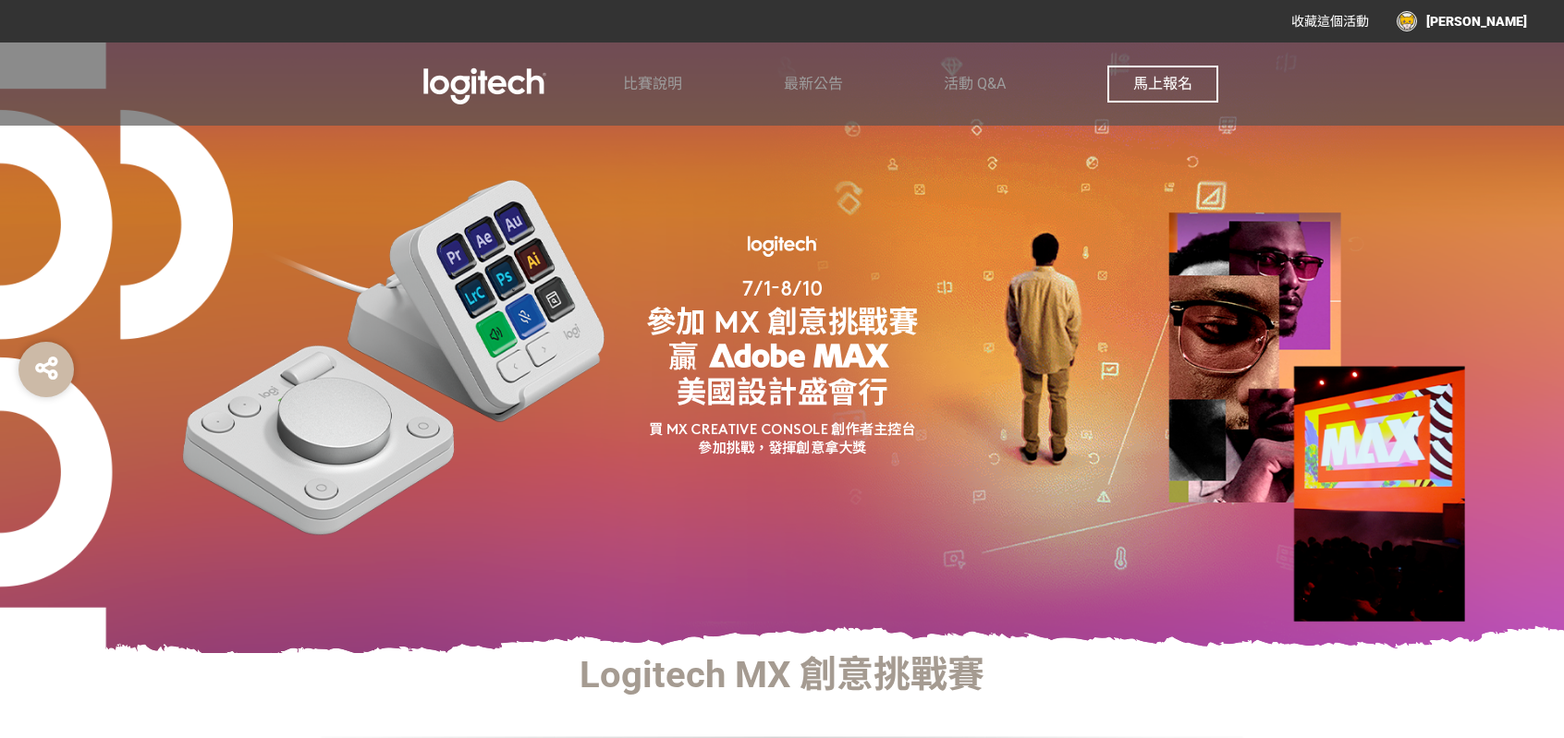
click at [684, 79] on div "比賽說明 最新公告 活動 Q&A 馬上報名" at bounding box center [920, 84] width 595 height 83
click at [667, 81] on span "比賽說明" at bounding box center [652, 84] width 59 height 18
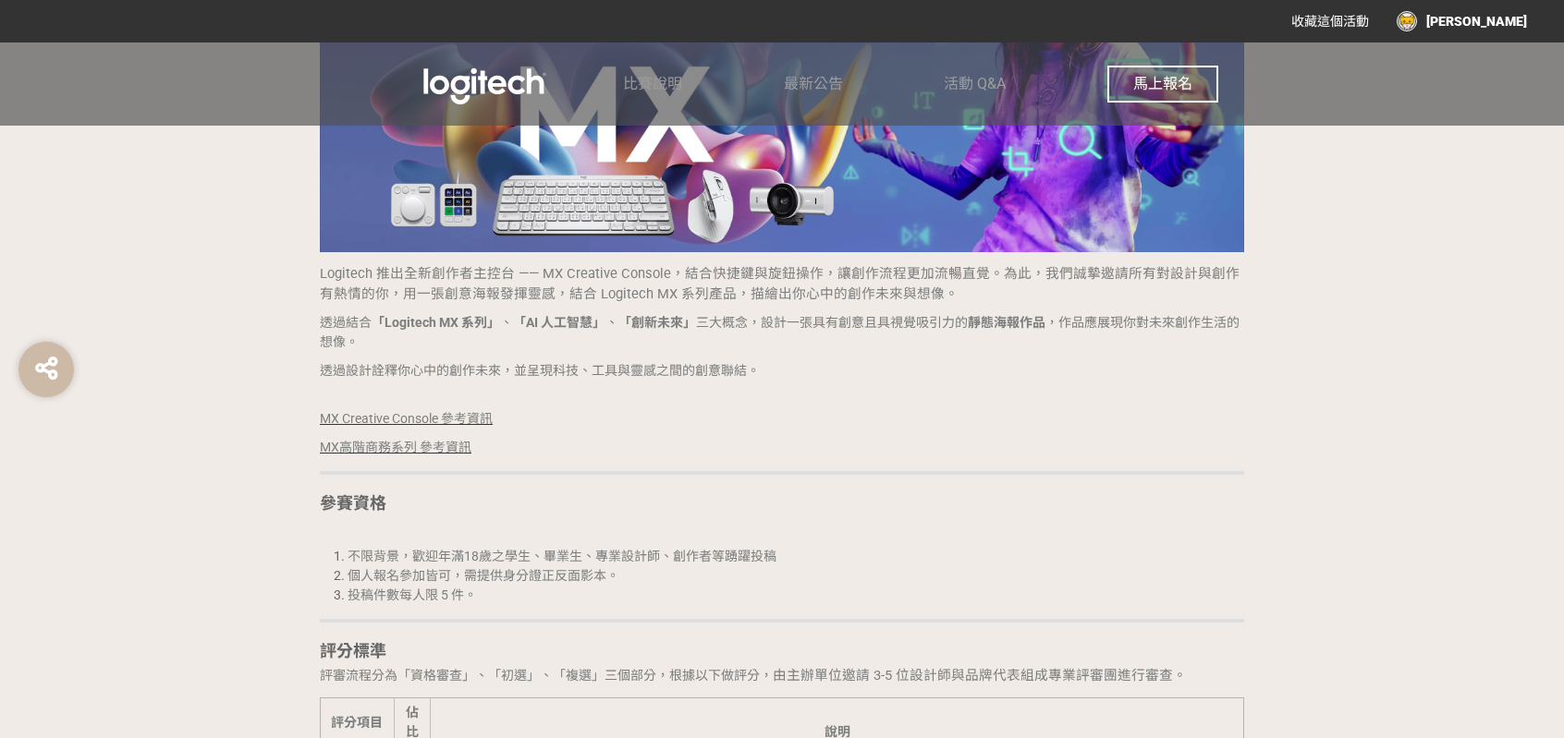
scroll to position [1642, 0]
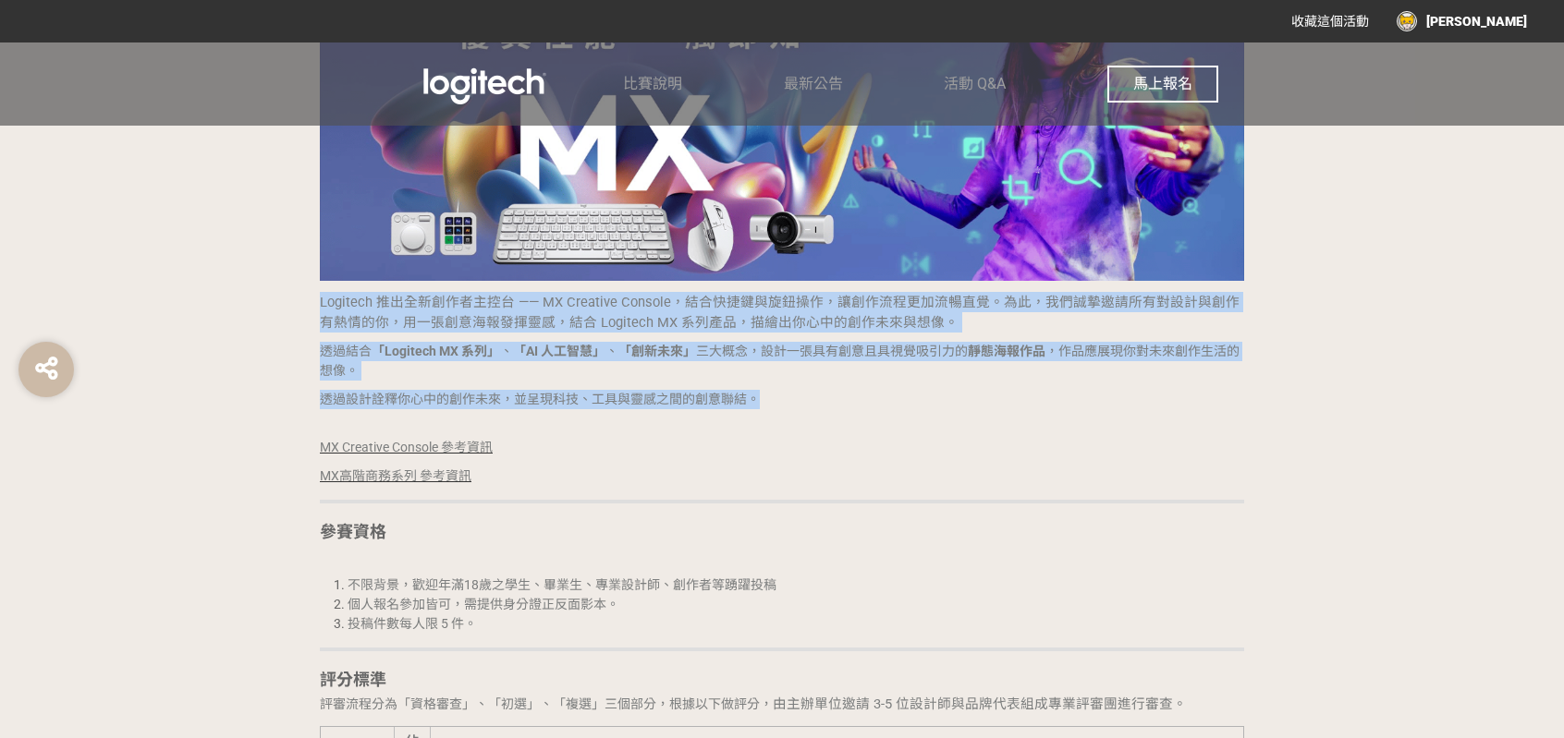
drag, startPoint x: 318, startPoint y: 305, endPoint x: 810, endPoint y: 390, distance: 499.0
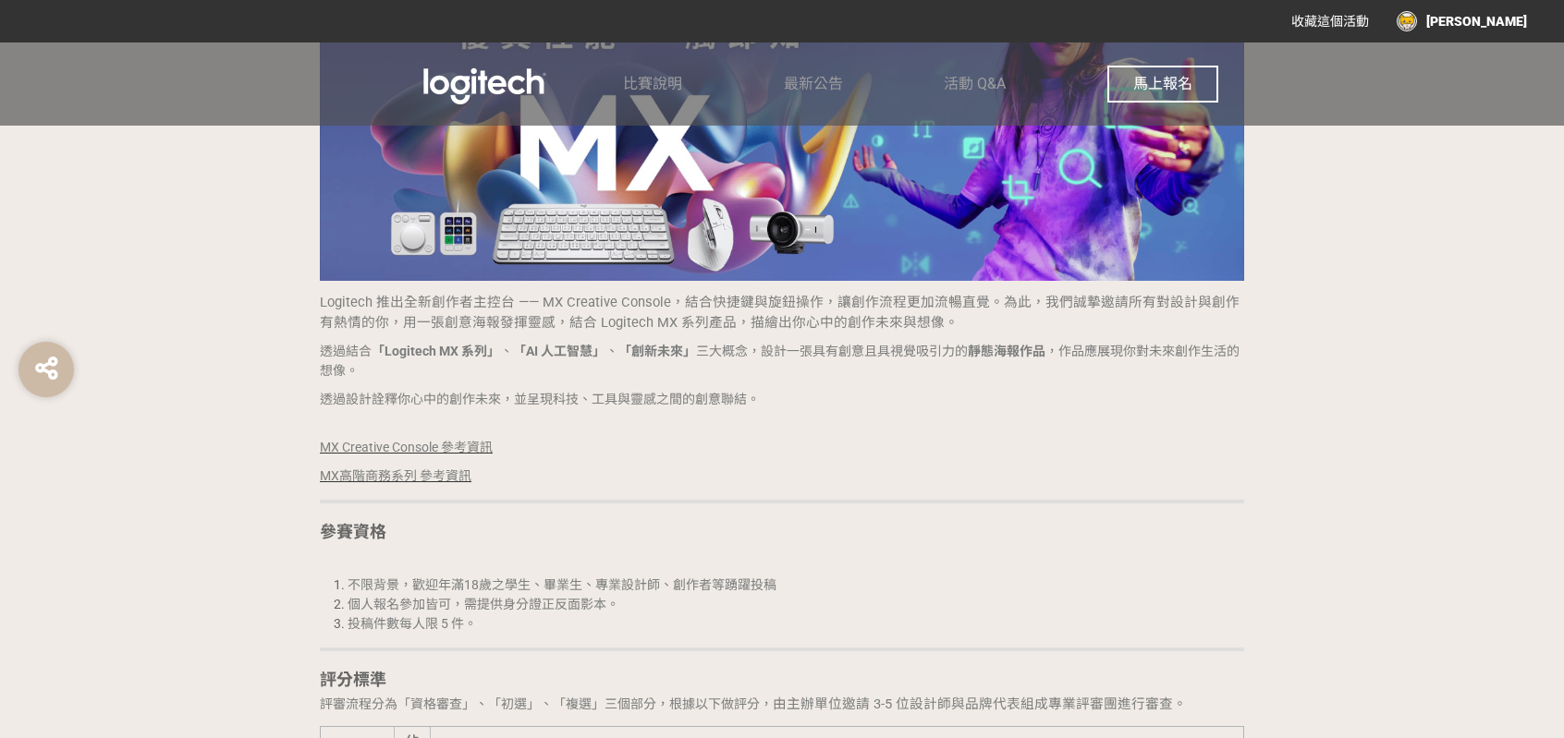
drag, startPoint x: 697, startPoint y: 405, endPoint x: 736, endPoint y: 418, distance: 40.9
click at [732, 423] on p "MX Creative Console 參考資訊" at bounding box center [782, 438] width 924 height 39
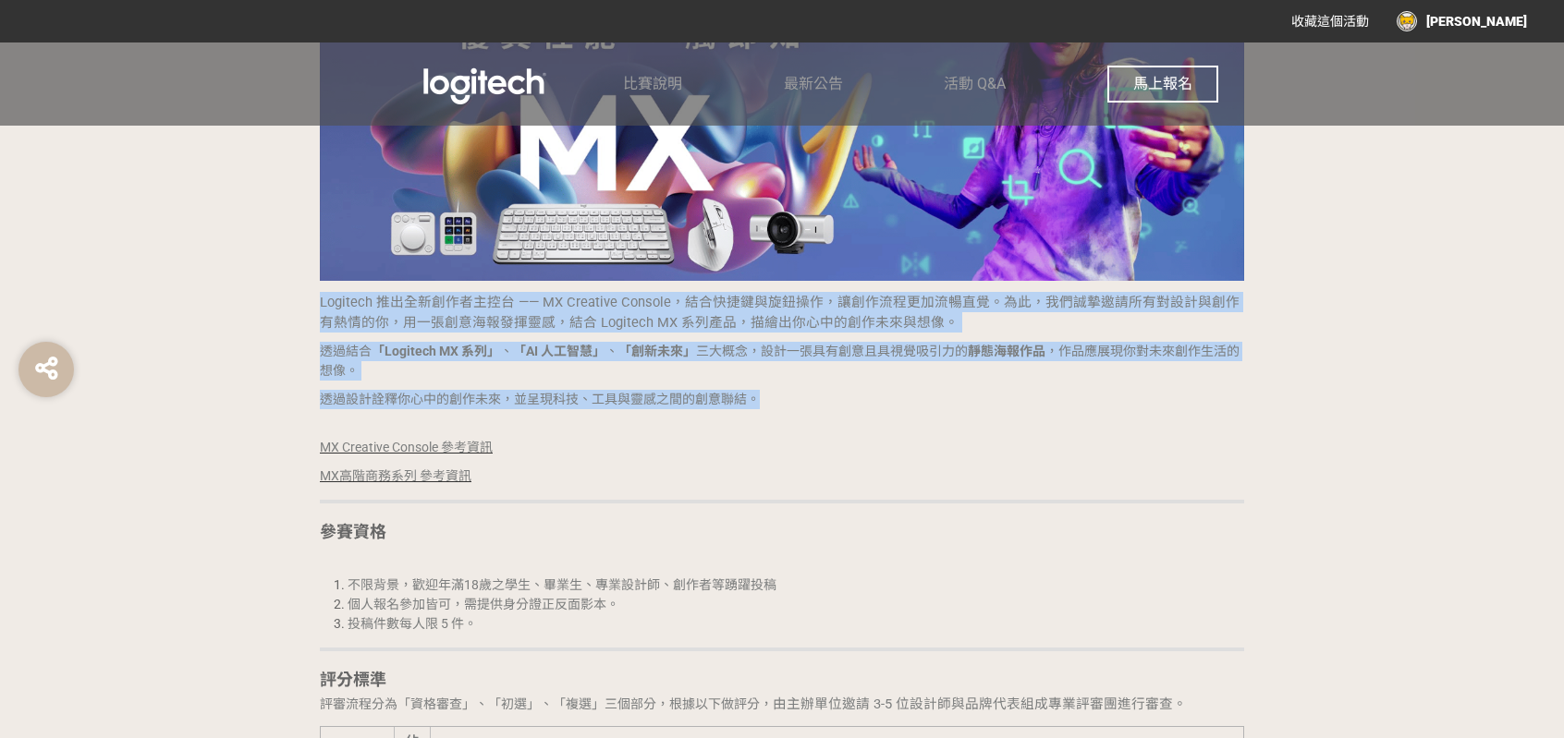
drag, startPoint x: 754, startPoint y: 397, endPoint x: 237, endPoint y: 305, distance: 525.7
copy div "Logitech 推出全新創作者主控台 —— MX Creative Console，結合快捷鍵與旋鈕操作，讓創作流程更加流暢直覺。為此，我們誠摯邀請所有對設…"
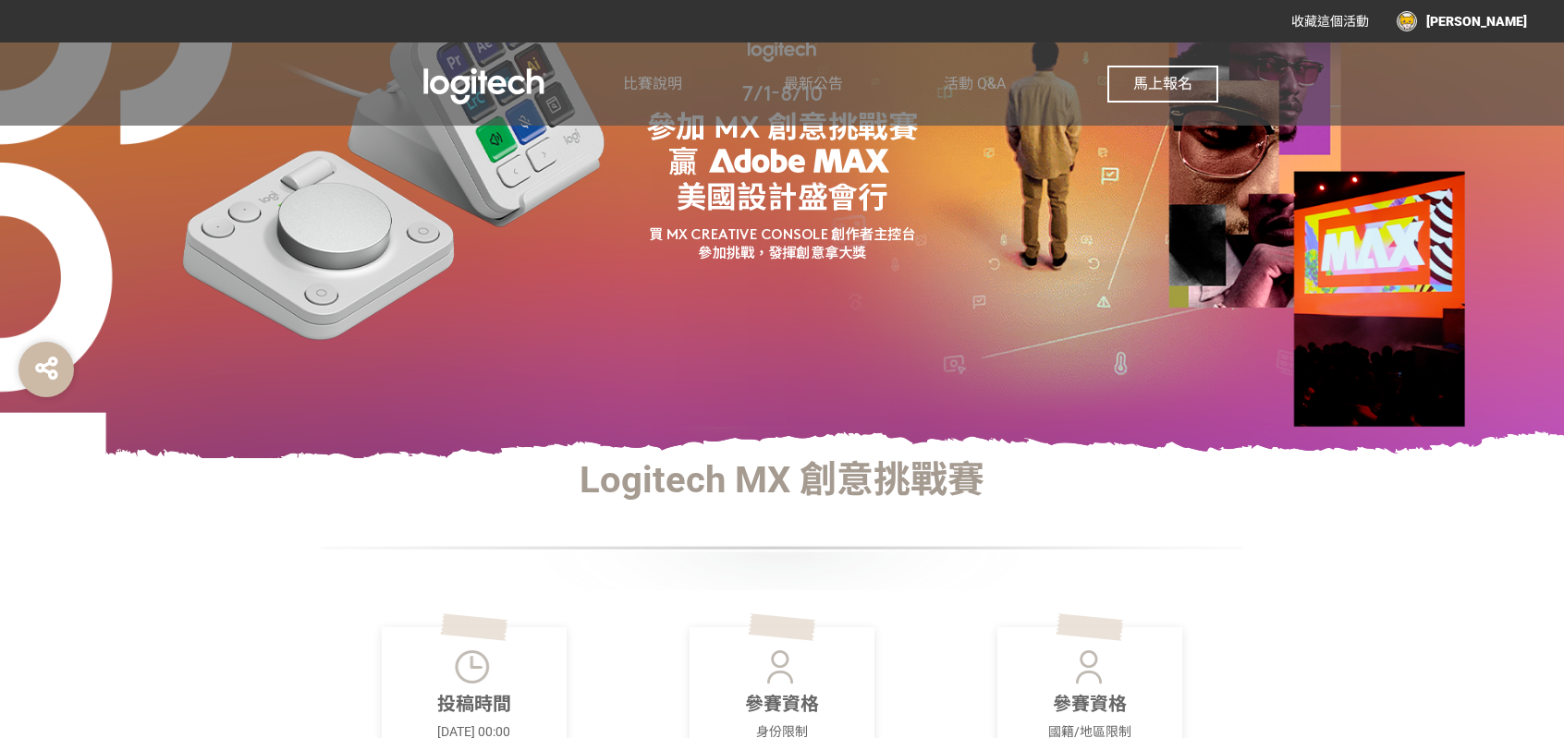
scroll to position [166, 0]
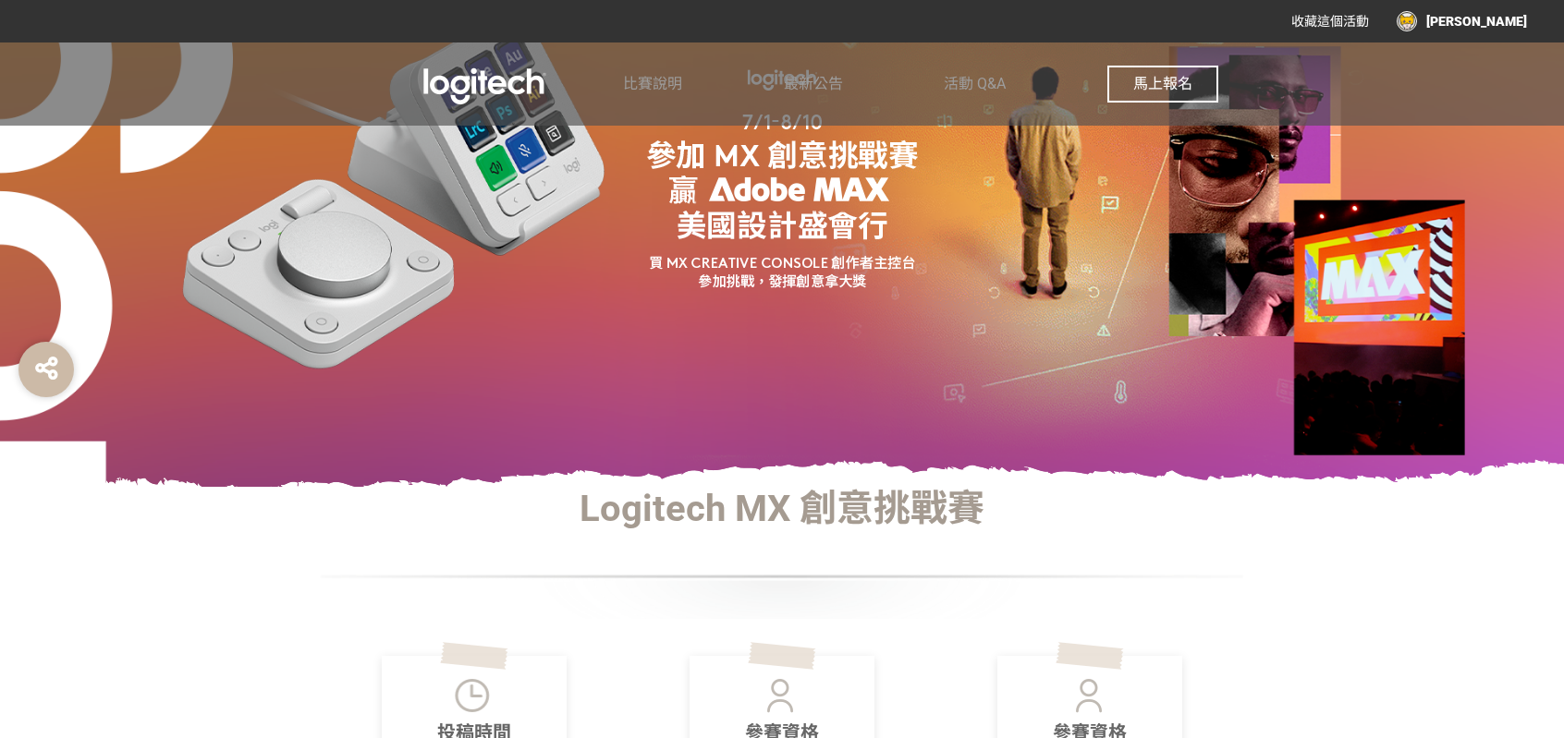
click at [1161, 538] on div at bounding box center [782, 577] width 924 height 83
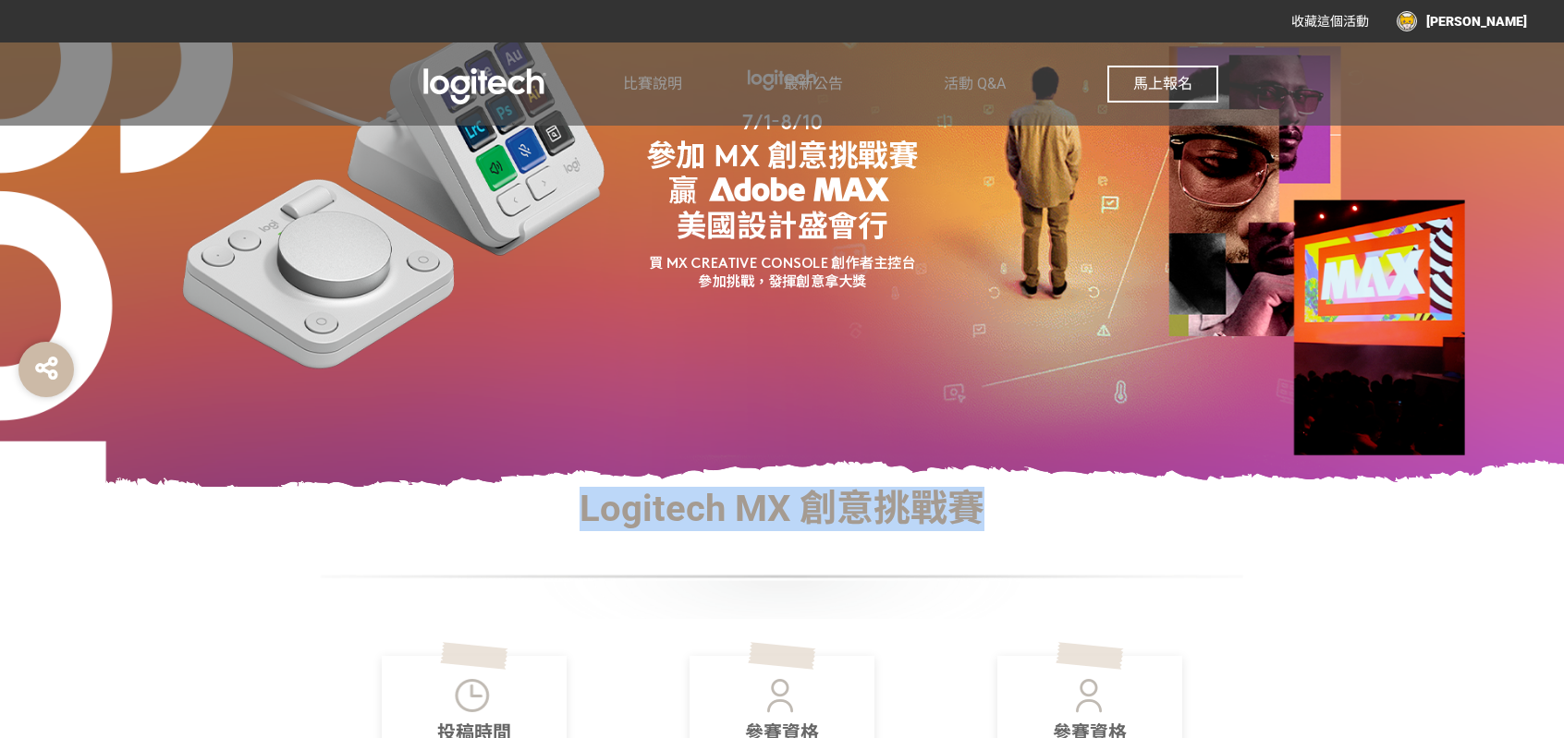
drag, startPoint x: 586, startPoint y: 506, endPoint x: 1000, endPoint y: 540, distance: 415.4
copy h1 "Logitech MX 創意挑戰賽"
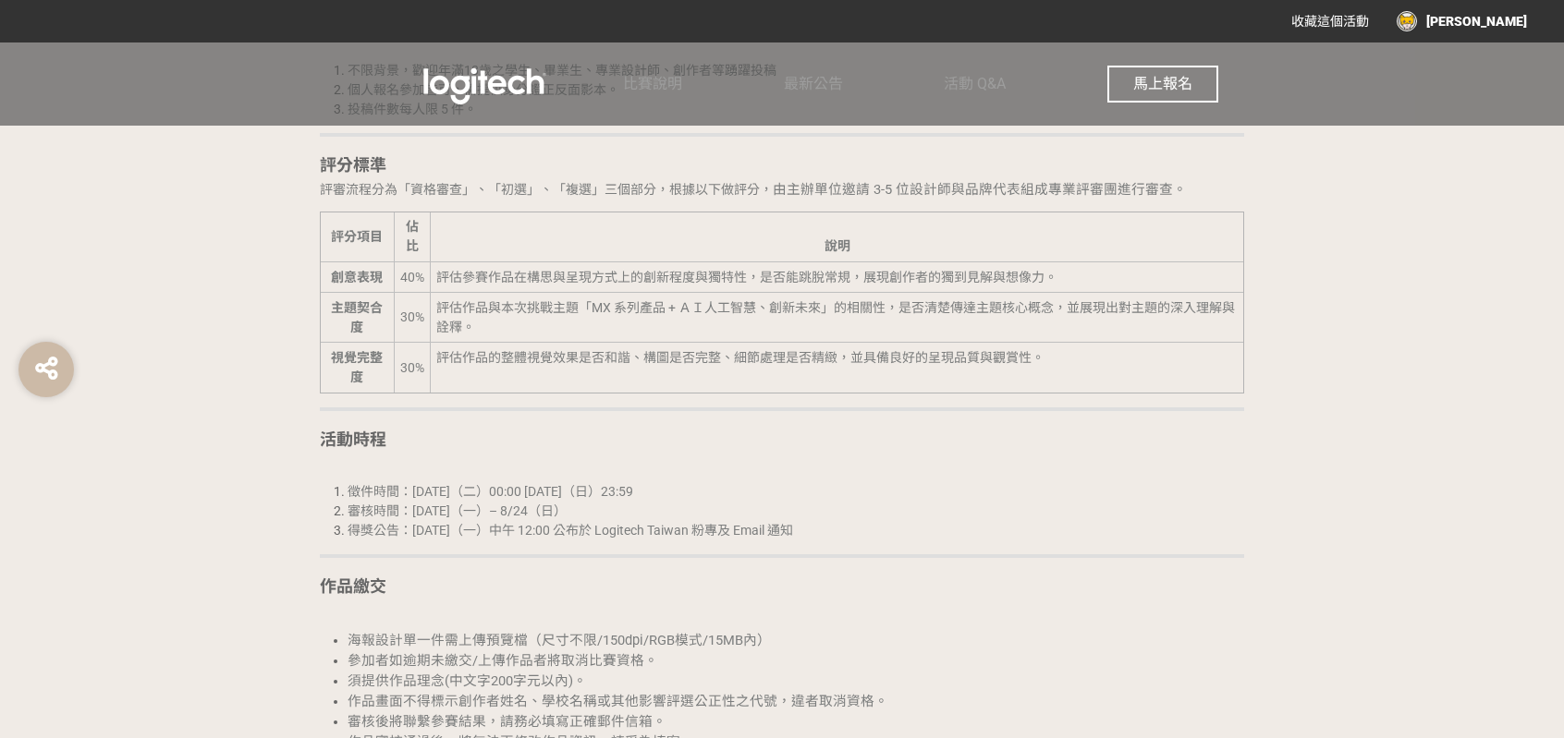
scroll to position [2143, 0]
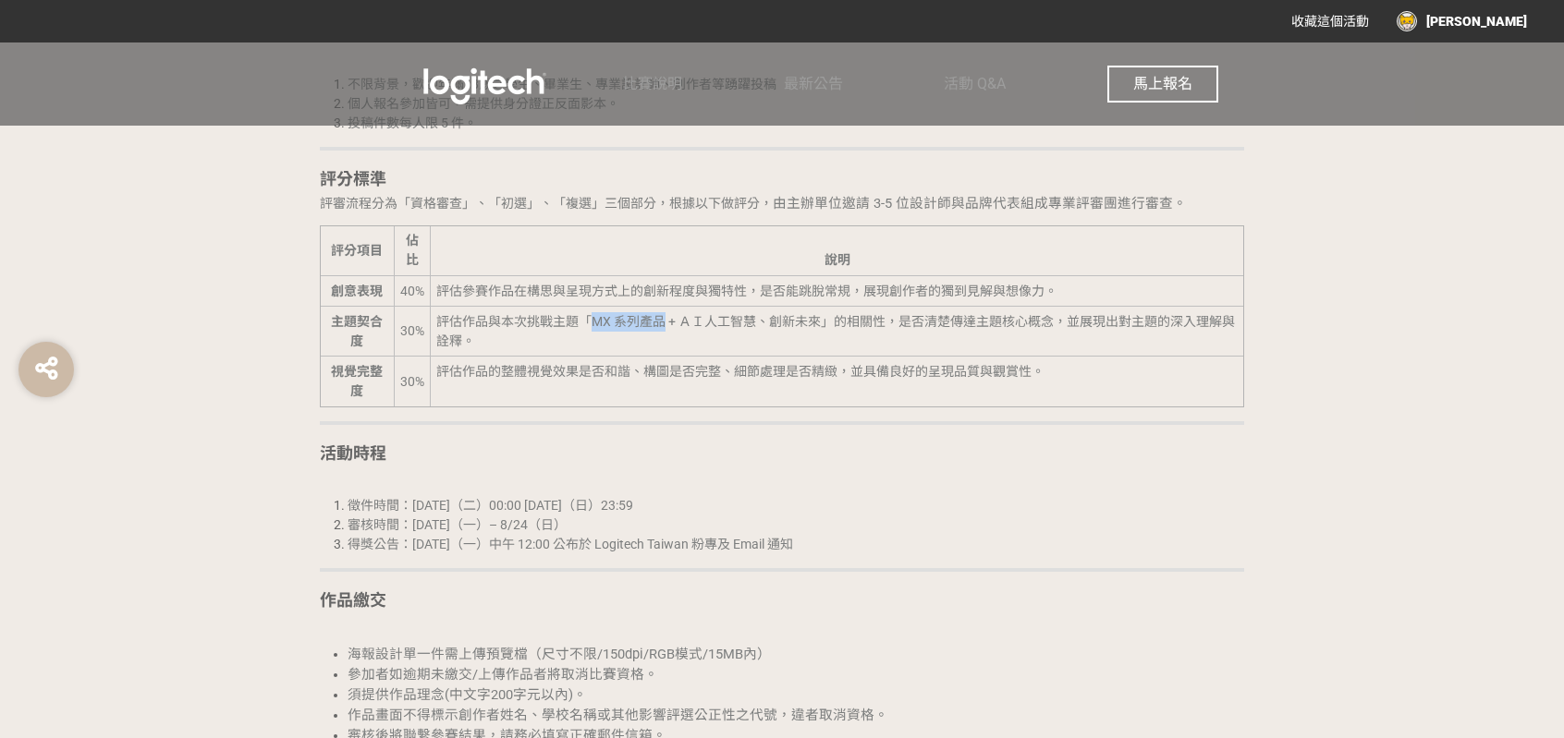
drag, startPoint x: 591, startPoint y: 317, endPoint x: 662, endPoint y: 313, distance: 70.3
click at [662, 314] on span "評估作品與本次挑戰主題「MX 系列產品 + ＡＩ人工智慧、創新未來」的相關性，是否清楚傳達主題核心概念，並展現出對主題的深入理解與詮釋。" at bounding box center [835, 331] width 799 height 34
copy span "MX 系列產品"
